Goal: Information Seeking & Learning: Understand process/instructions

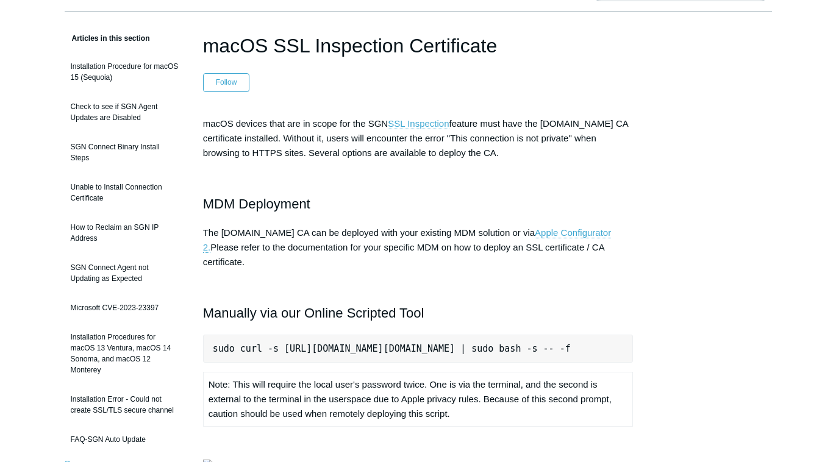
scroll to position [80, 0]
click at [423, 334] on pre "sudo curl -s [URL][DOMAIN_NAME][DOMAIN_NAME] | sudo bash -s -- -f" at bounding box center [418, 348] width 430 height 28
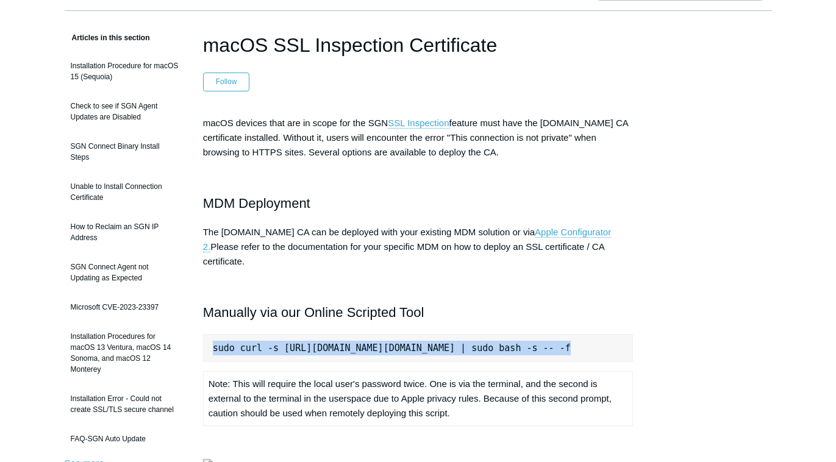
click at [423, 334] on pre "sudo curl -s [URL][DOMAIN_NAME][DOMAIN_NAME] | sudo bash -s -- -f" at bounding box center [418, 348] width 430 height 28
copy pre "sudo curl -s [URL][DOMAIN_NAME][DOMAIN_NAME] | sudo bash -s -- -f"
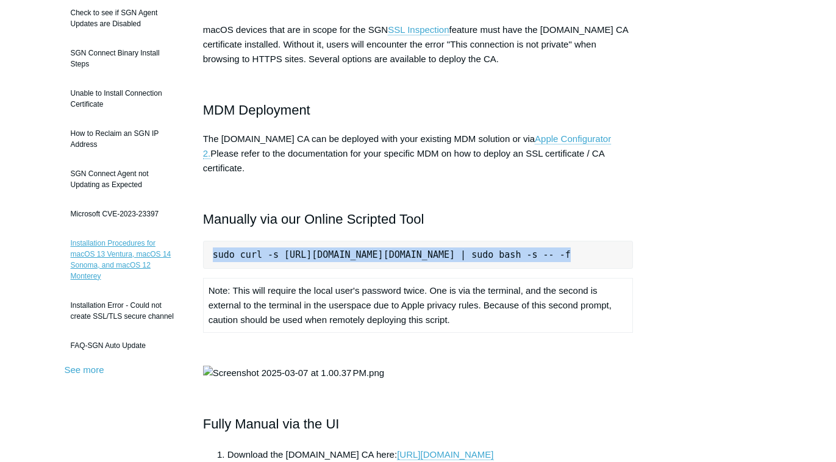
scroll to position [174, 0]
click at [149, 263] on link "Installation Procedures for macOS 13 Ventura, macOS 14 Sonoma, and macOS 12 Mon…" at bounding box center [125, 259] width 120 height 56
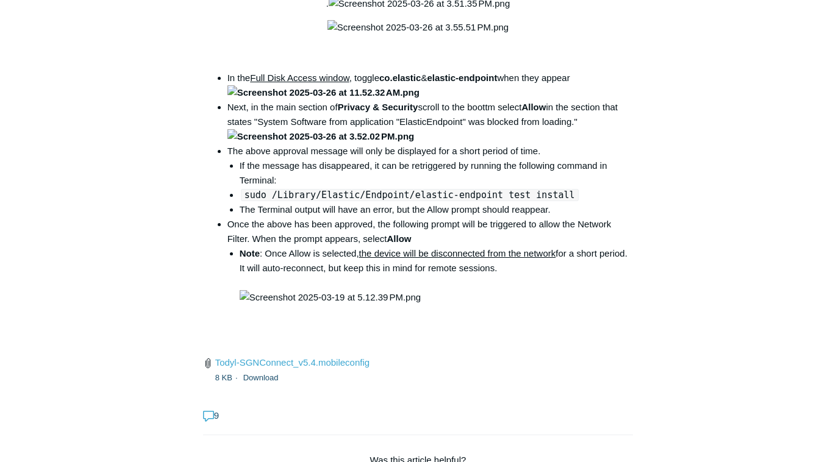
scroll to position [1721, 0]
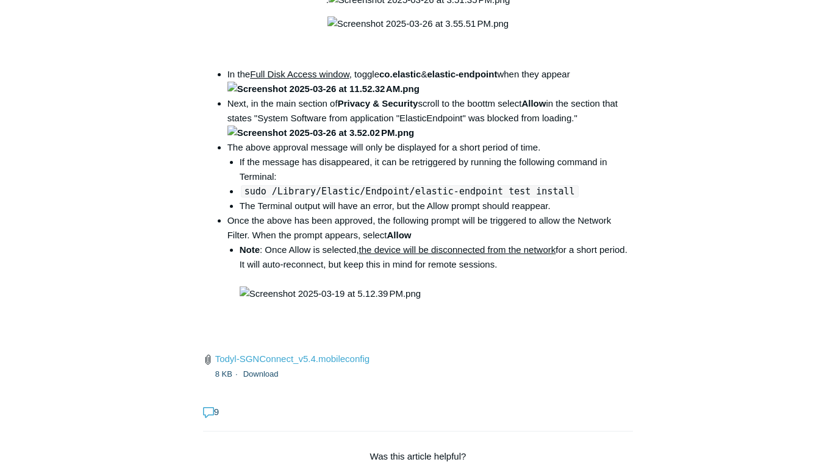
drag, startPoint x: 565, startPoint y: 312, endPoint x: 376, endPoint y: 314, distance: 189.6
copy code "open /Library/PrivilegedHelperTools/"
click at [100, 310] on aside "Articles in this section Installation Procedure for macOS 15 (Sequoia) Check to…" at bounding box center [125, 195] width 120 height 3613
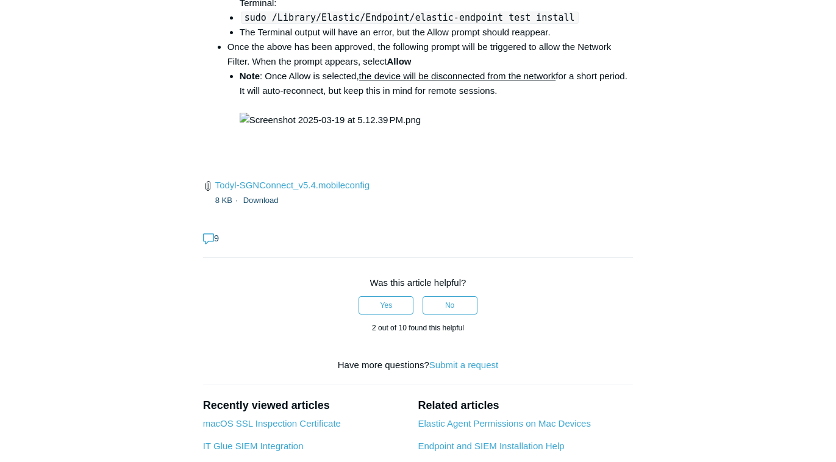
scroll to position [1896, 0]
click at [164, 286] on aside "Articles in this section Installation Procedure for macOS 15 (Sequoia) Check to…" at bounding box center [125, 21] width 120 height 3613
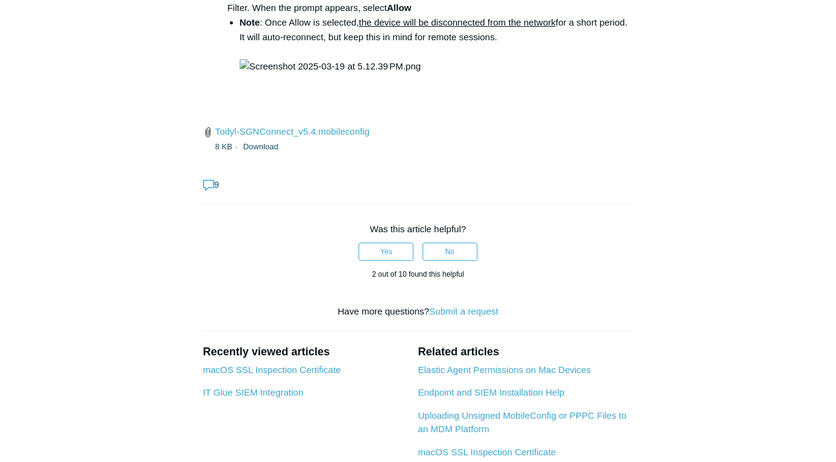
scroll to position [1949, 0]
